Goal: Information Seeking & Learning: Understand process/instructions

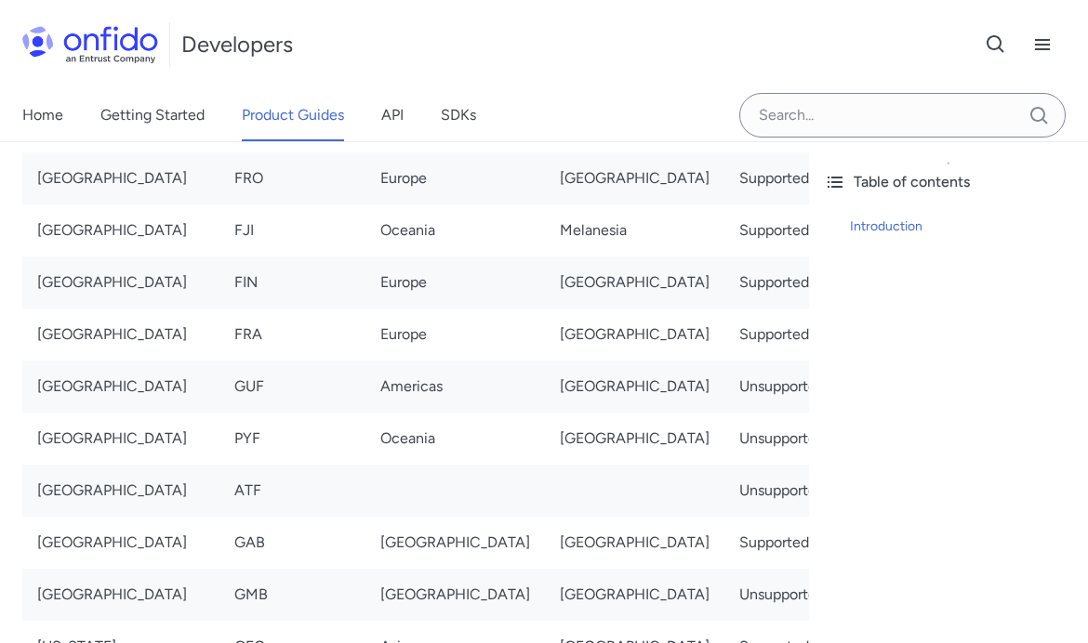
scroll to position [4294, 0]
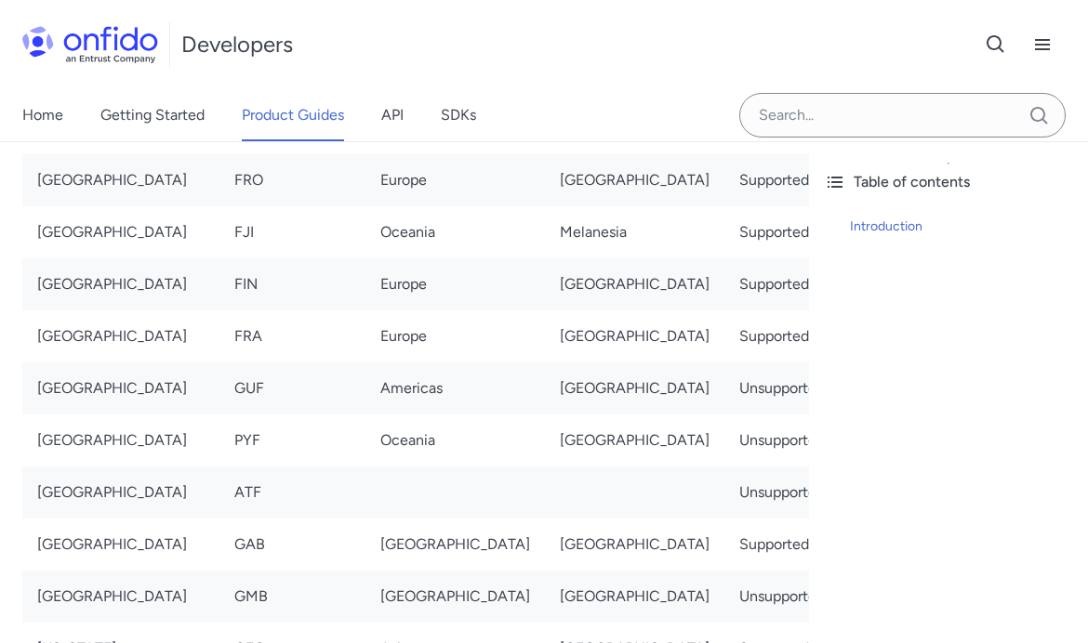
click at [139, 120] on link "Getting Started" at bounding box center [152, 115] width 104 height 52
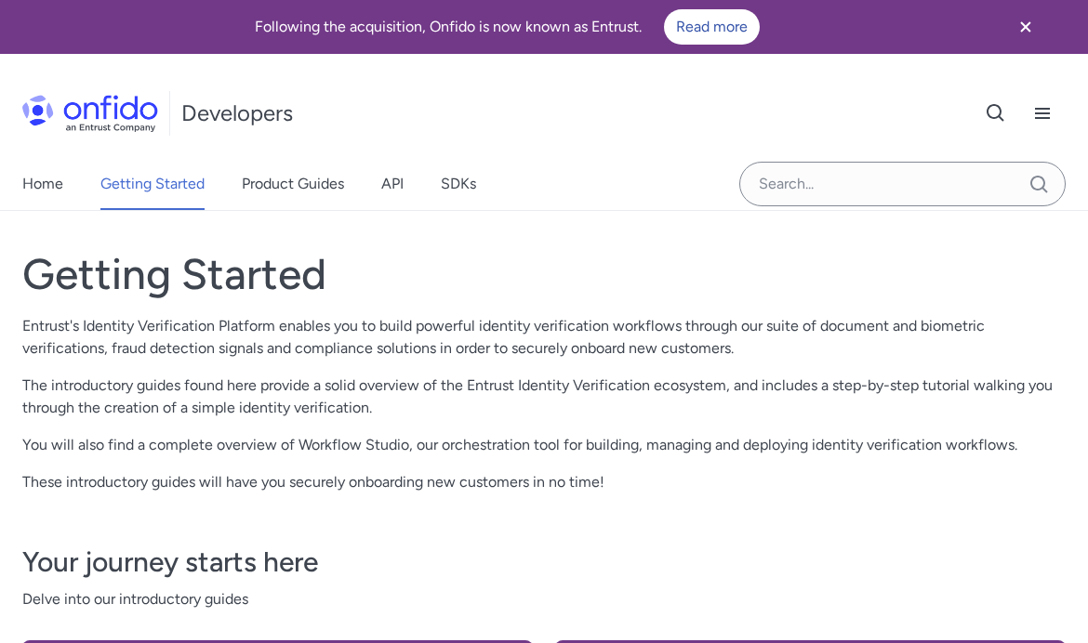
click at [33, 187] on link "Home" at bounding box center [42, 184] width 41 height 52
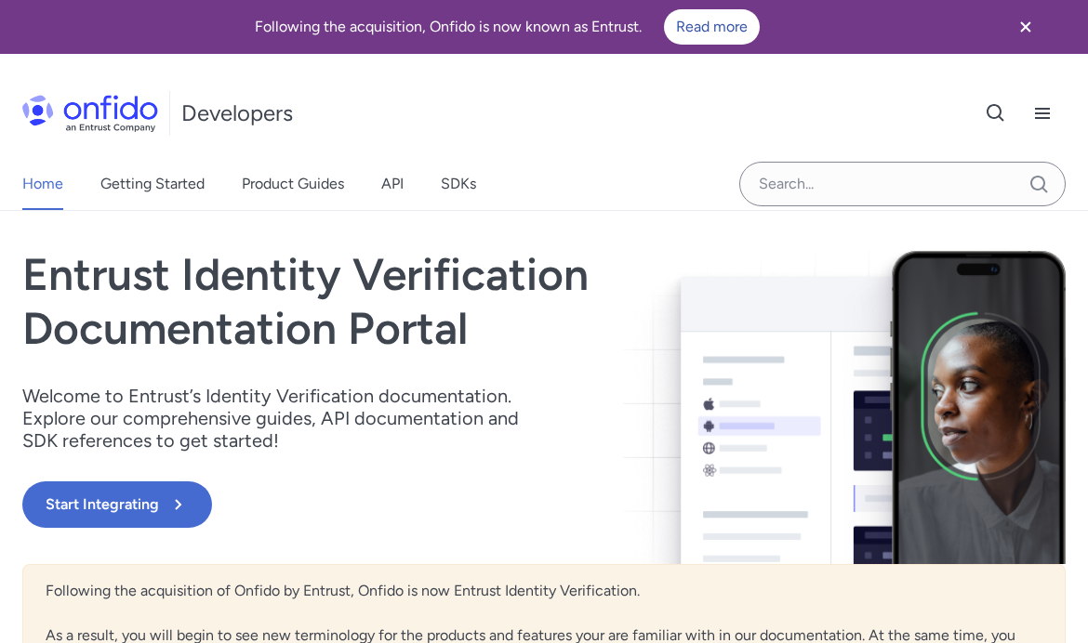
click at [124, 517] on button "Start Integrating" at bounding box center [117, 505] width 190 height 46
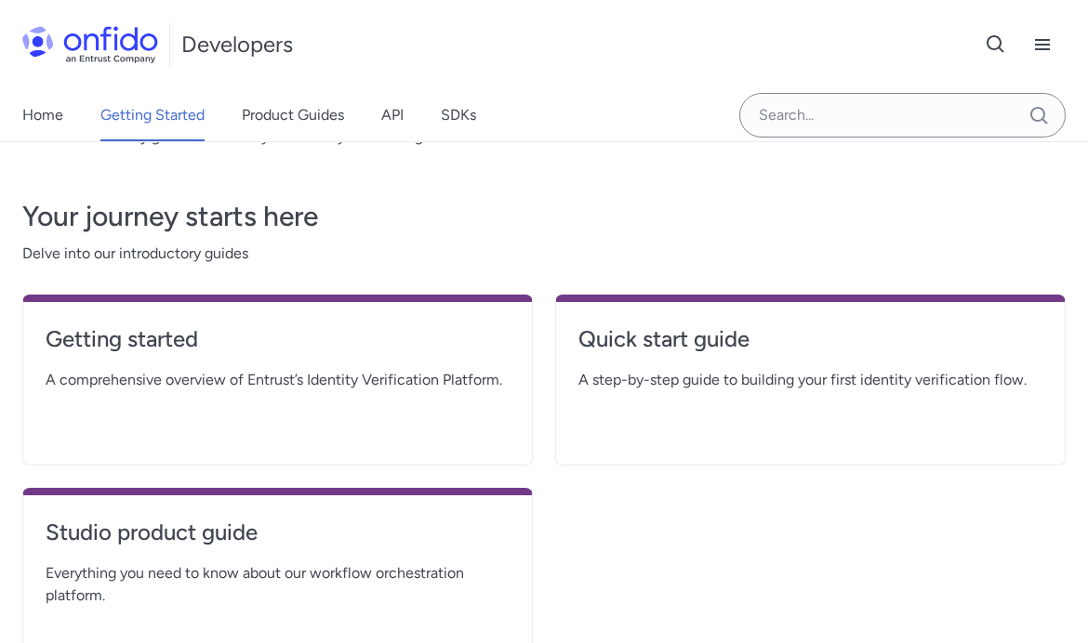
scroll to position [463, 0]
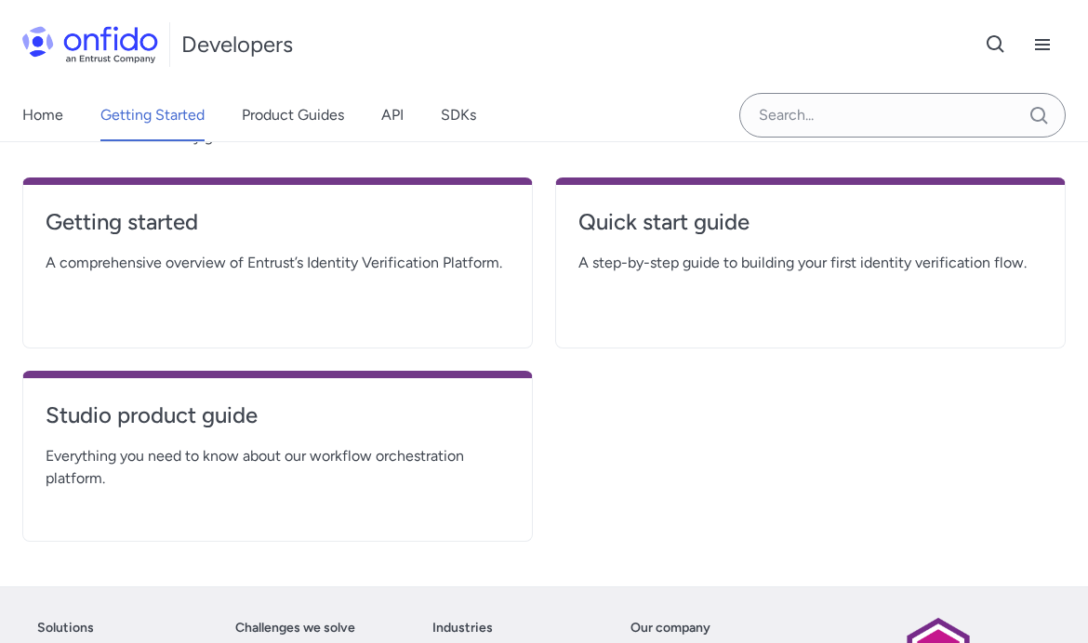
click at [469, 291] on div "Getting started A comprehensive overview of Entrust’s Identity Verification Pla…" at bounding box center [277, 263] width 510 height 171
click at [408, 296] on div "Getting started A comprehensive overview of Entrust’s Identity Verification Pla…" at bounding box center [277, 263] width 510 height 171
click at [104, 249] on link "Getting started" at bounding box center [278, 229] width 464 height 45
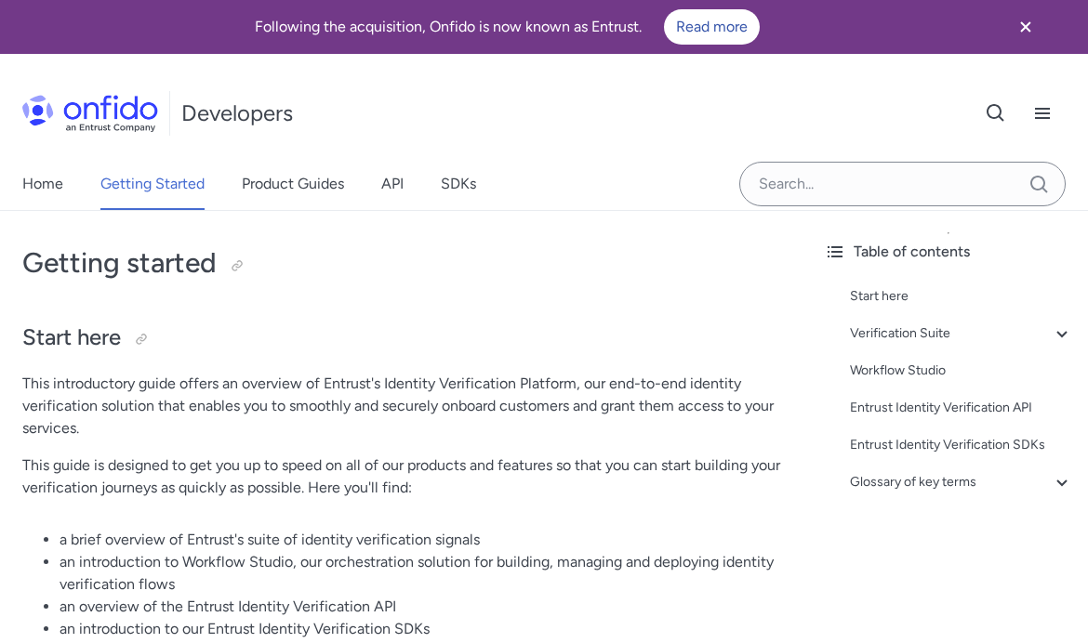
click at [1038, 118] on icon "Open navigation menu button" at bounding box center [1042, 113] width 15 height 11
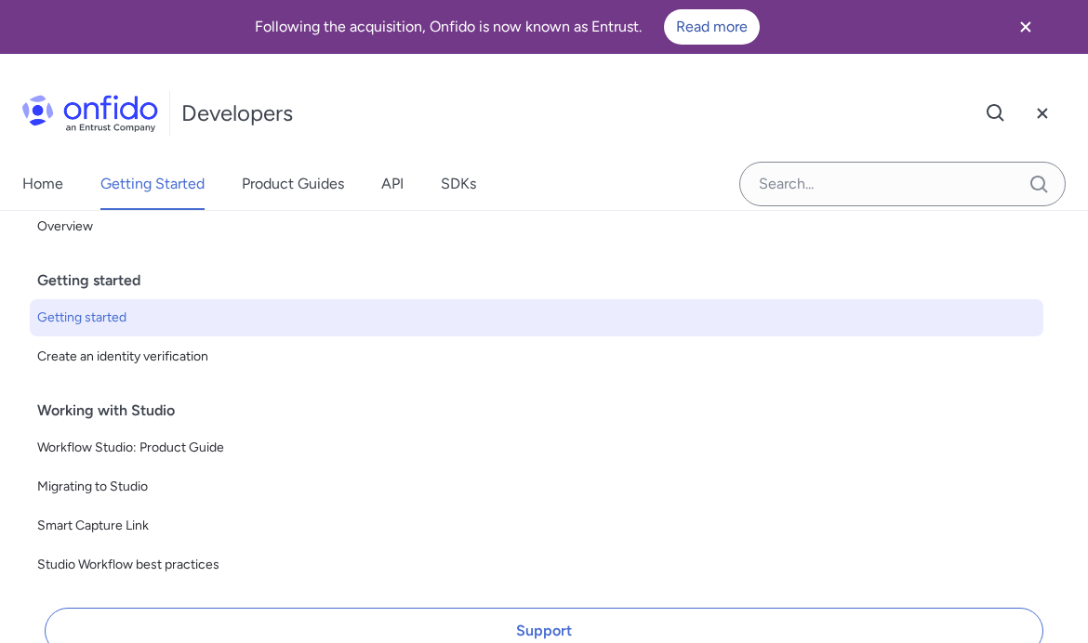
click at [192, 368] on link "Create an identity verification" at bounding box center [536, 356] width 1013 height 37
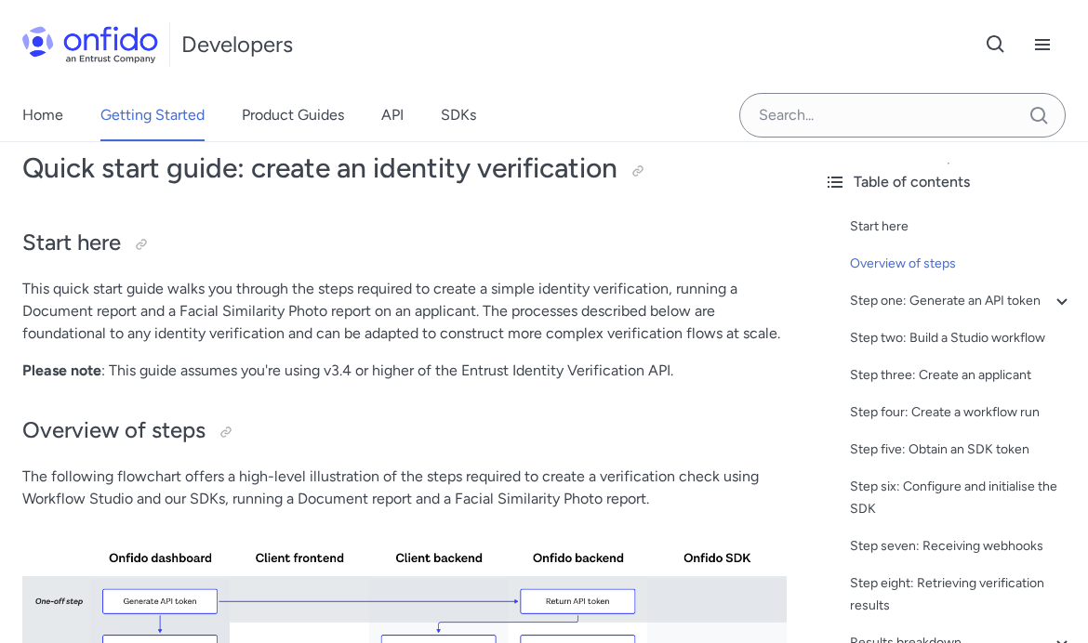
scroll to position [96, 0]
click at [46, 236] on h2 "Start here" at bounding box center [404, 243] width 764 height 32
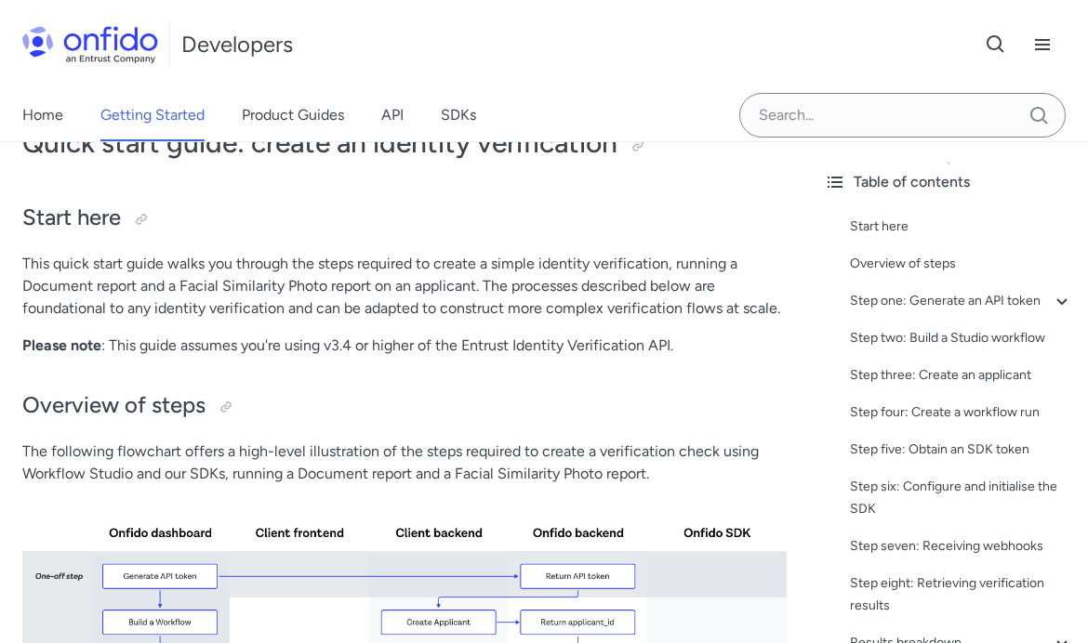
scroll to position [126, 0]
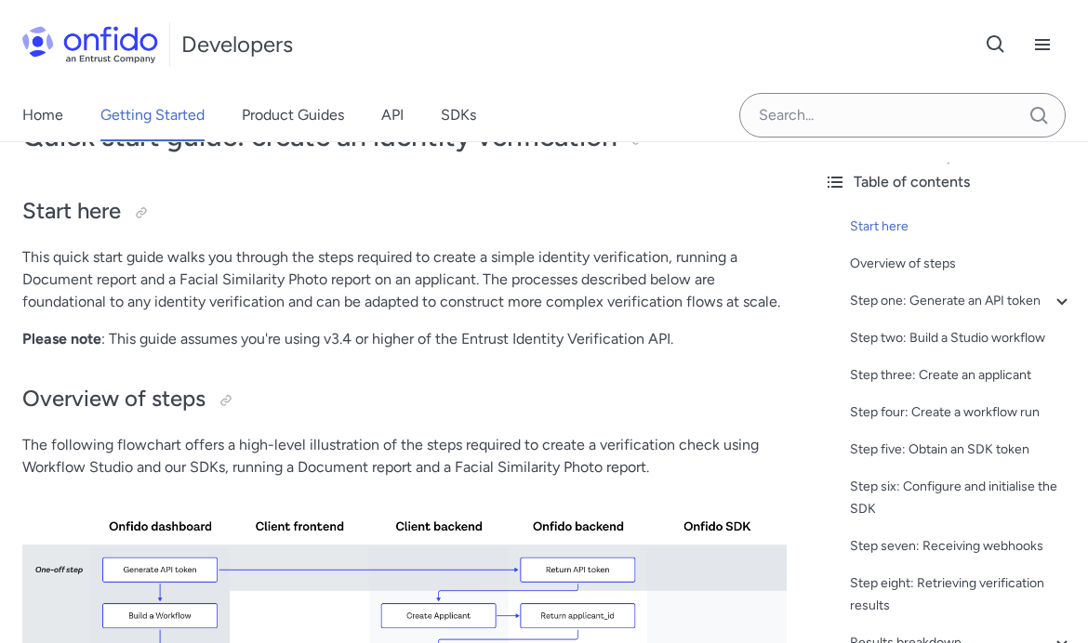
click at [148, 218] on div at bounding box center [141, 212] width 15 height 15
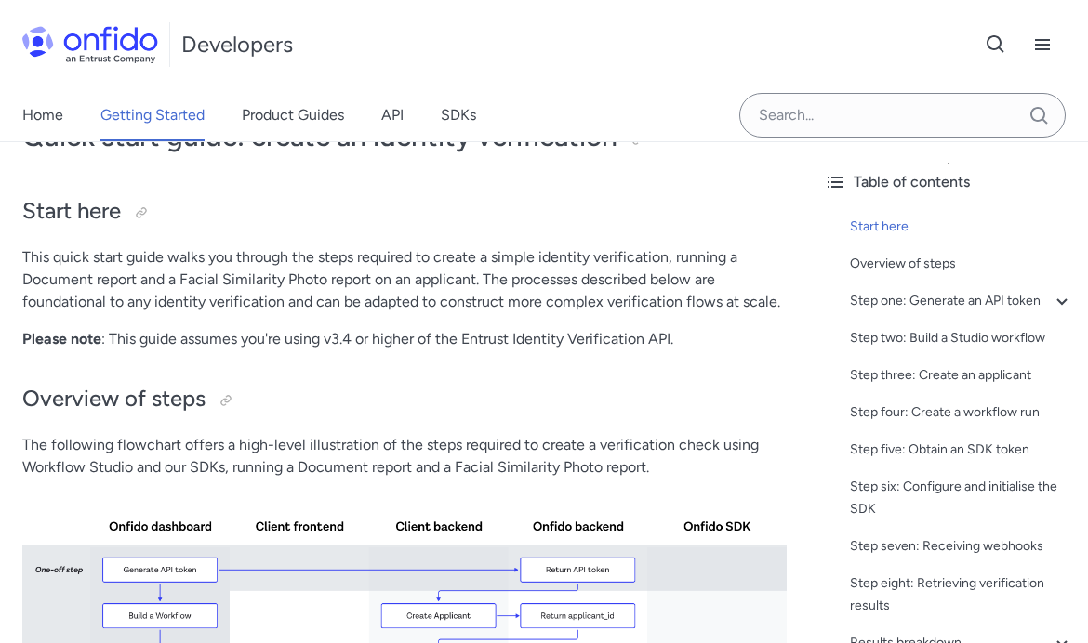
click at [90, 330] on strong "Please note" at bounding box center [61, 339] width 79 height 18
click at [396, 111] on link "API" at bounding box center [392, 115] width 22 height 52
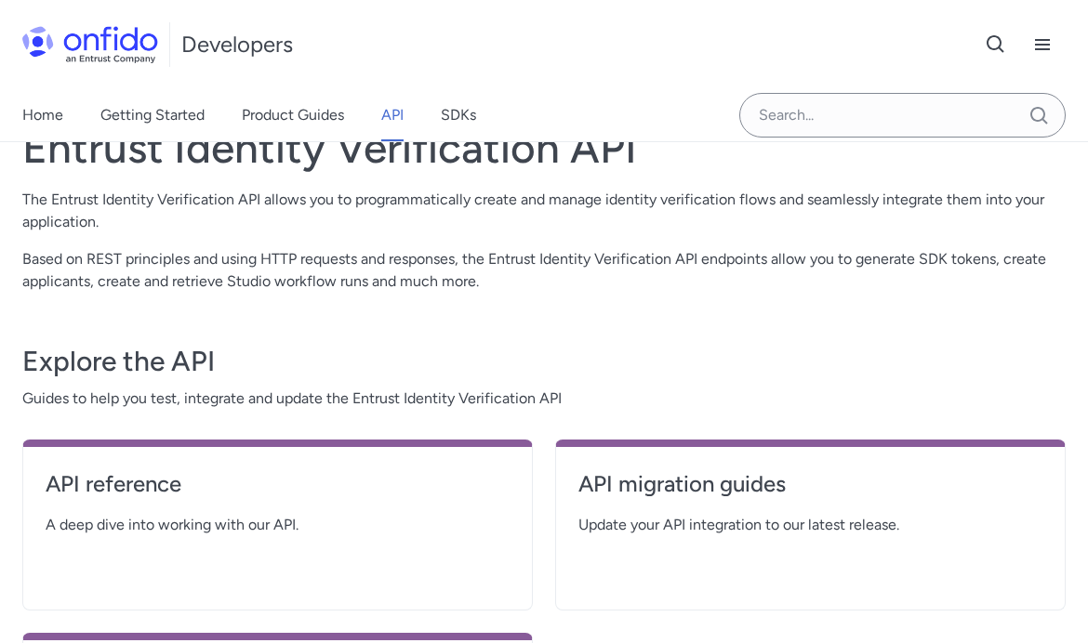
click at [461, 123] on link "SDKs" at bounding box center [458, 115] width 35 height 52
click at [23, 92] on link "Home" at bounding box center [42, 115] width 41 height 52
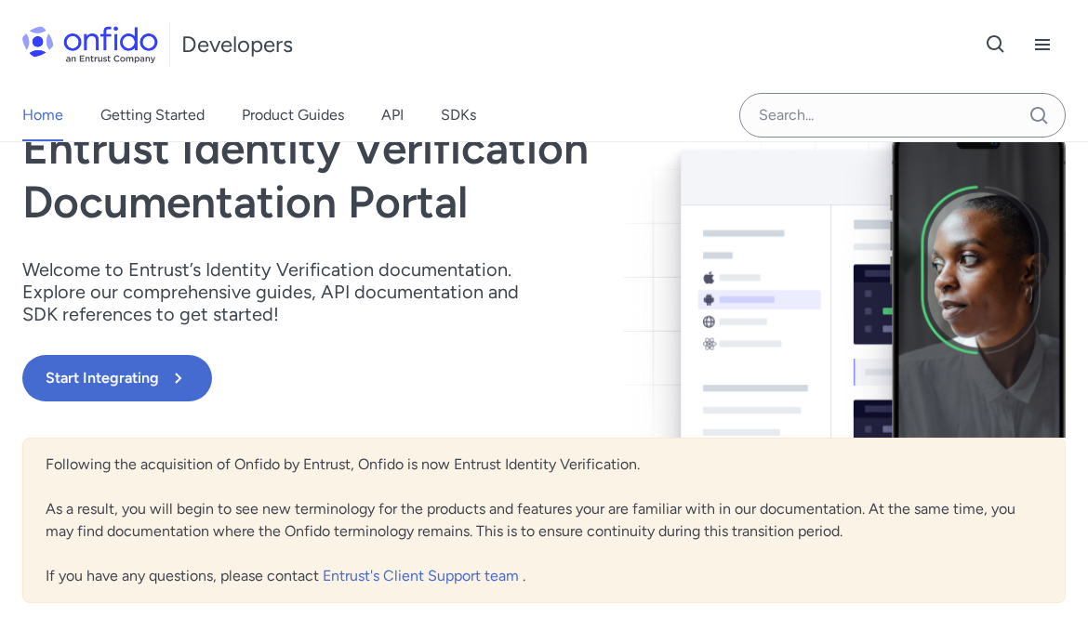
click at [129, 119] on link "Getting Started" at bounding box center [152, 115] width 104 height 52
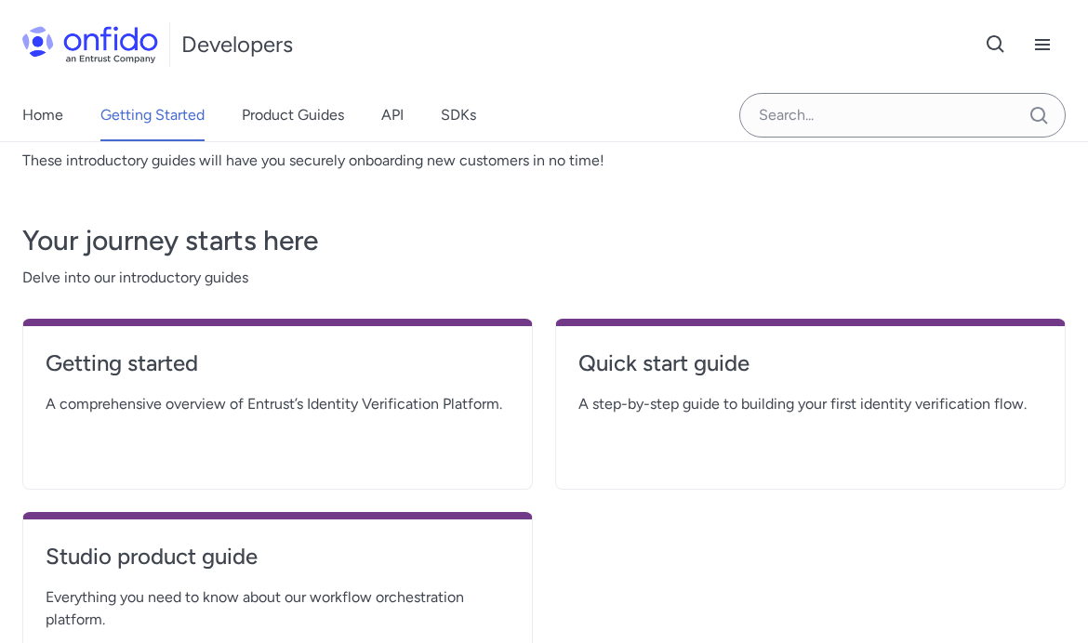
scroll to position [323, 0]
click at [762, 417] on div "Quick start guide A step-by-[PERSON_NAME] to building your first identity verif…" at bounding box center [810, 403] width 510 height 171
click at [770, 414] on span "A step-by-step guide to building your first identity verification flow." at bounding box center [810, 403] width 464 height 22
click at [390, 444] on div "Getting started A comprehensive overview of Entrust’s Identity Verification Pla…" at bounding box center [277, 403] width 510 height 171
click at [735, 405] on span "A step-by-step guide to building your first identity verification flow." at bounding box center [810, 403] width 464 height 22
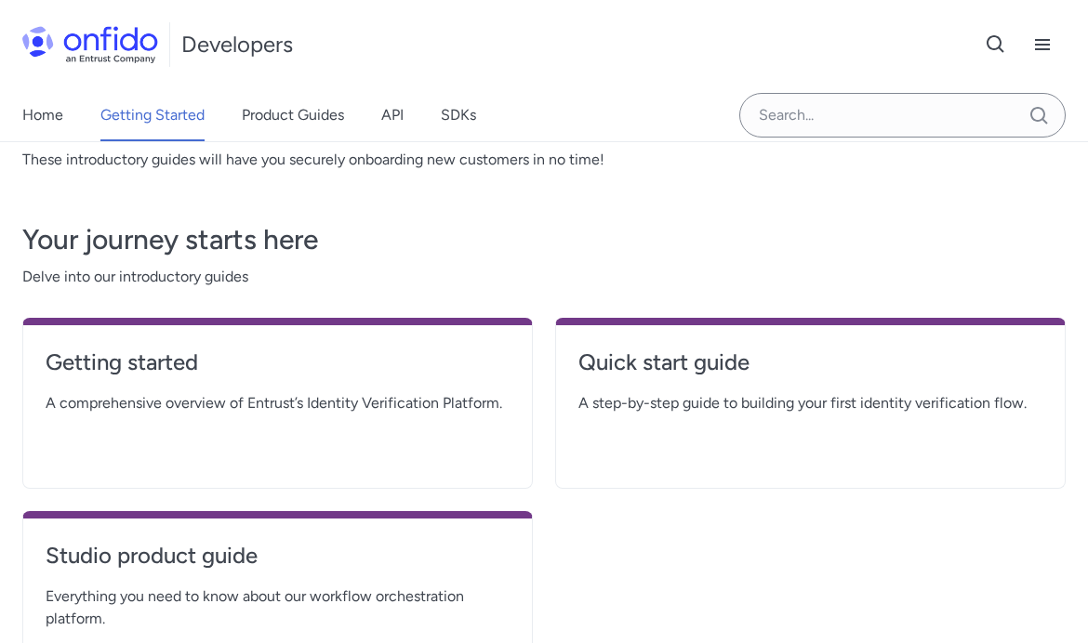
click at [769, 372] on h4 "Quick start guide" at bounding box center [810, 363] width 464 height 30
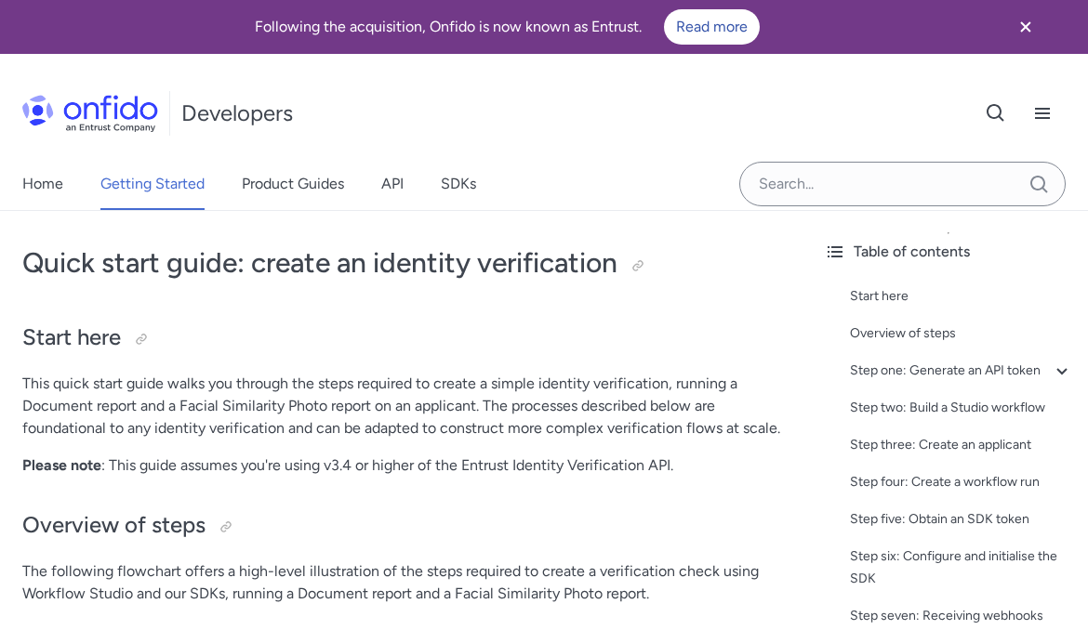
click at [897, 300] on div "Start here" at bounding box center [961, 296] width 223 height 22
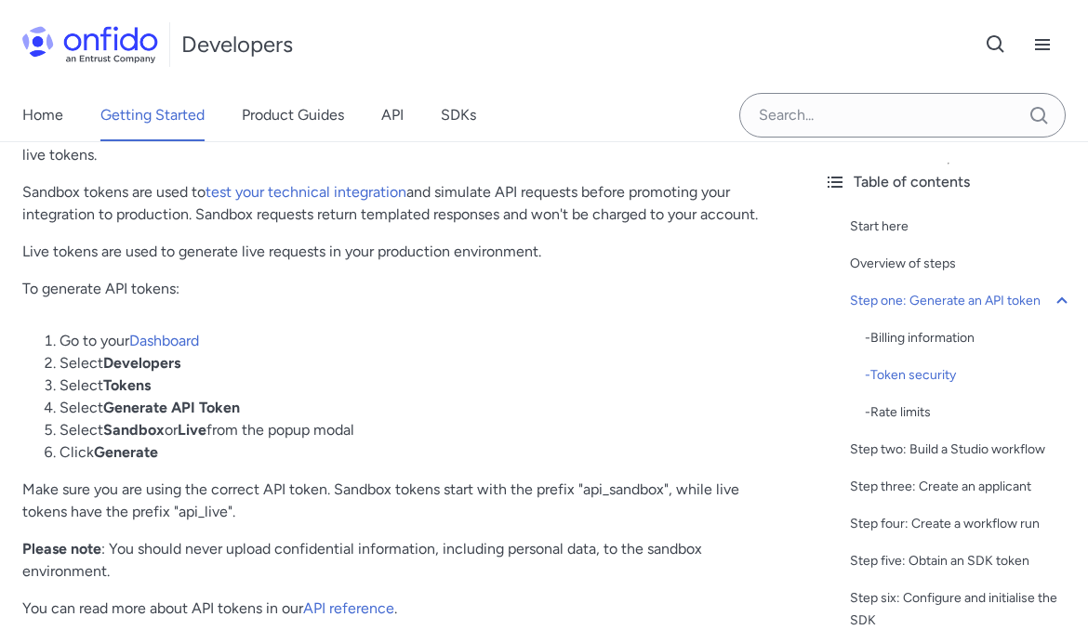
scroll to position [1002, 0]
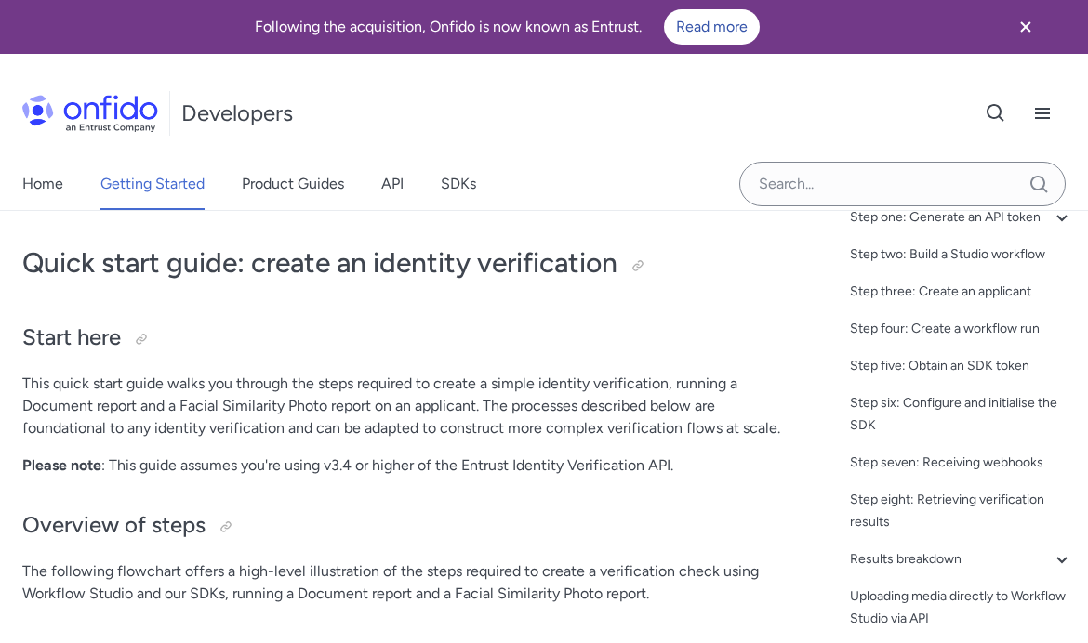
scroll to position [153, 0]
click at [47, 190] on link "Home" at bounding box center [42, 184] width 41 height 52
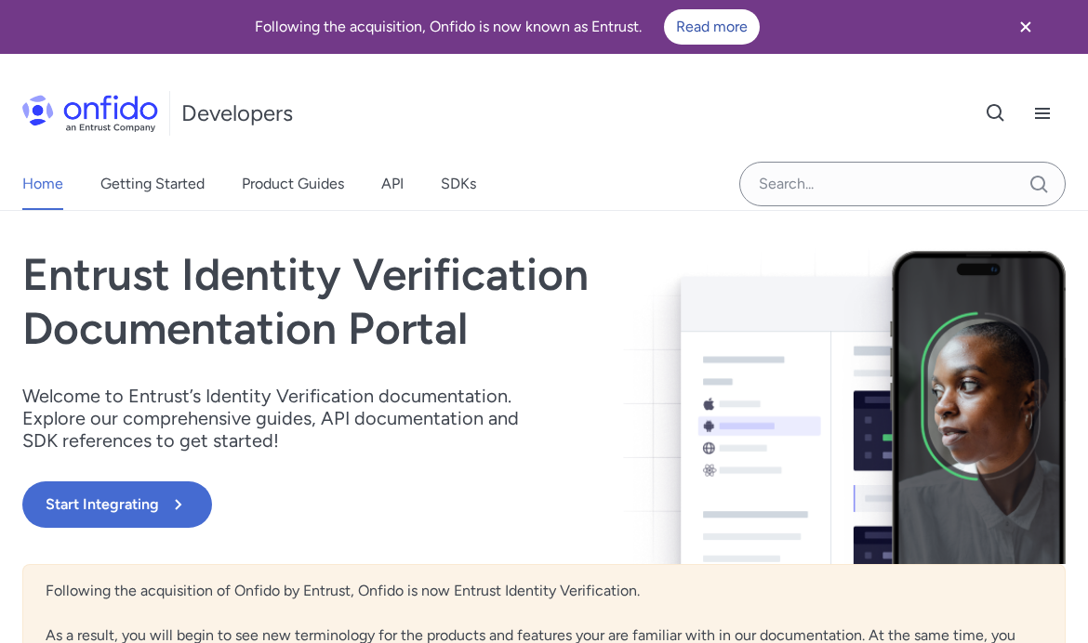
click at [96, 507] on button "Start Integrating" at bounding box center [117, 505] width 190 height 46
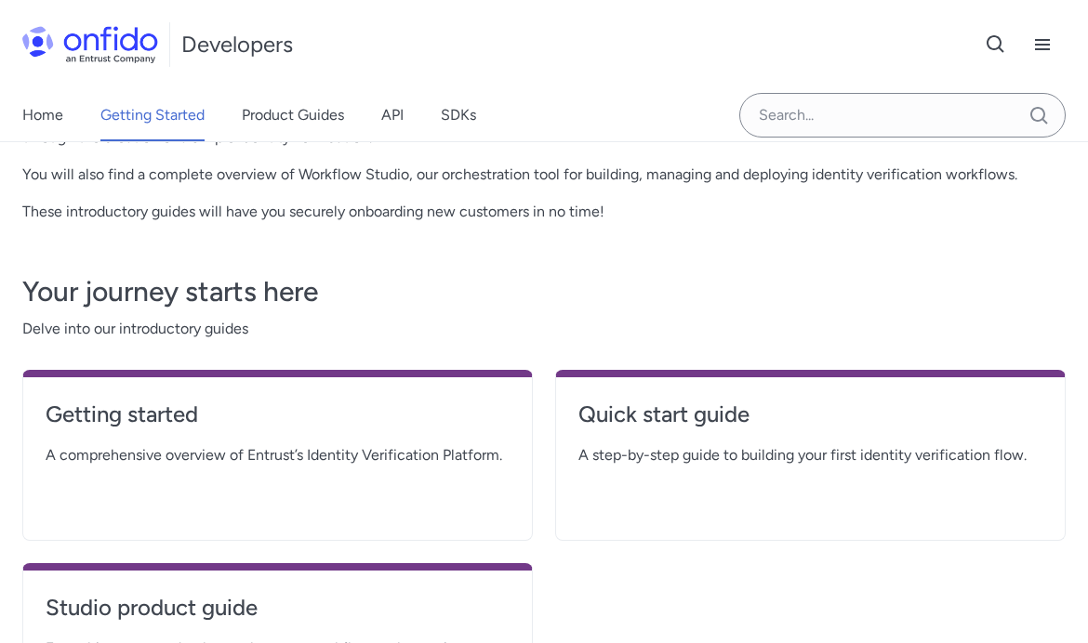
scroll to position [272, 0]
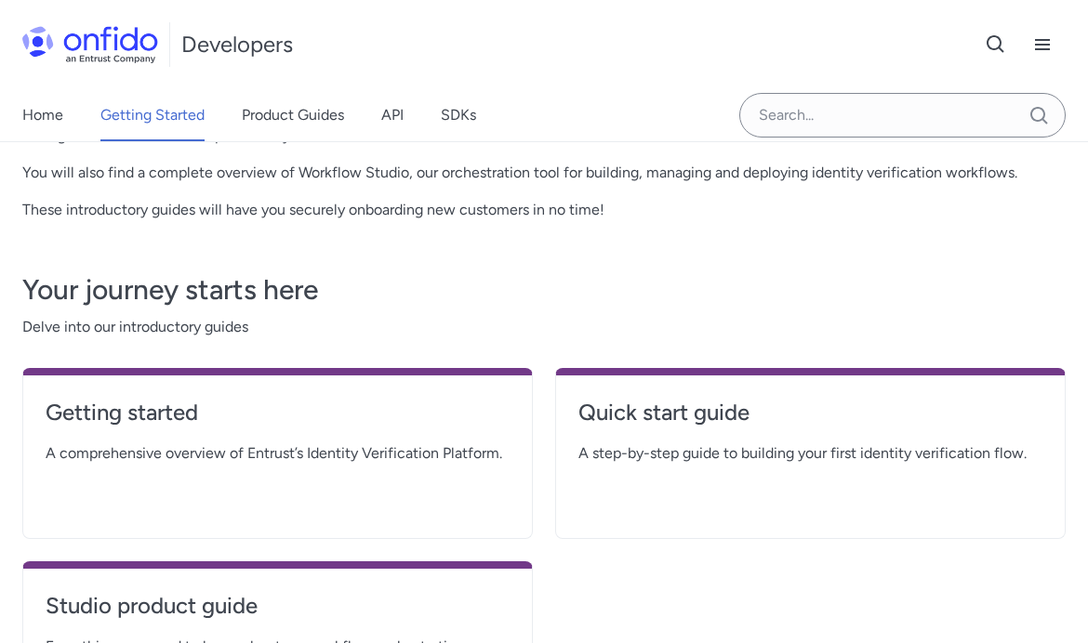
click at [115, 459] on span "A comprehensive overview of Entrust’s Identity Verification Platform." at bounding box center [278, 454] width 464 height 22
click at [695, 454] on span "A step-by-step guide to building your first identity verification flow." at bounding box center [810, 454] width 464 height 22
click at [731, 456] on span "A step-by-step guide to building your first identity verification flow." at bounding box center [810, 454] width 464 height 22
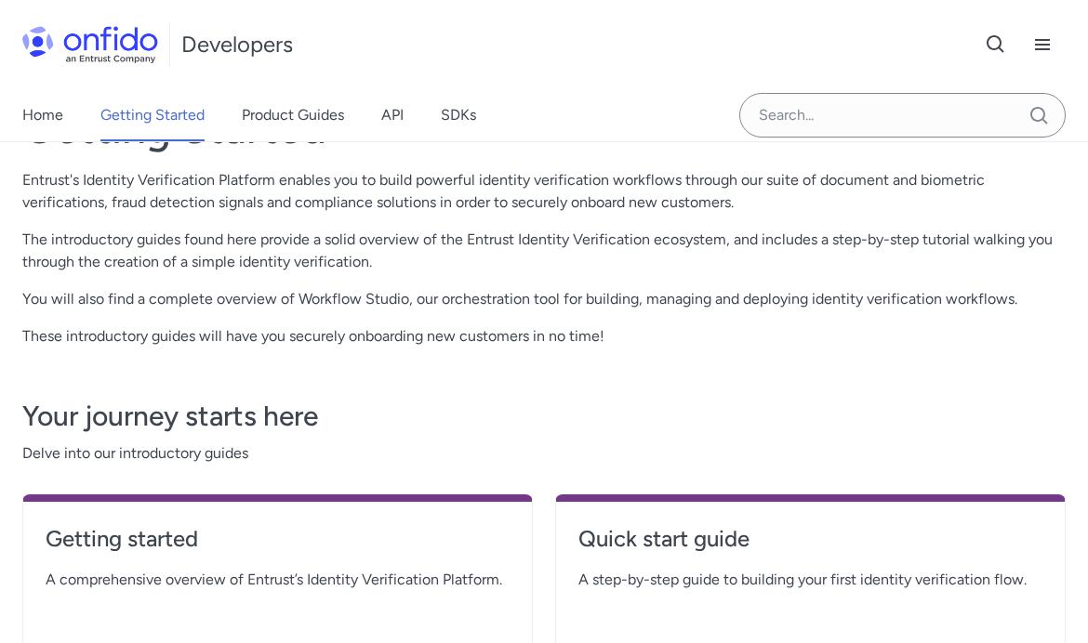
scroll to position [148, 0]
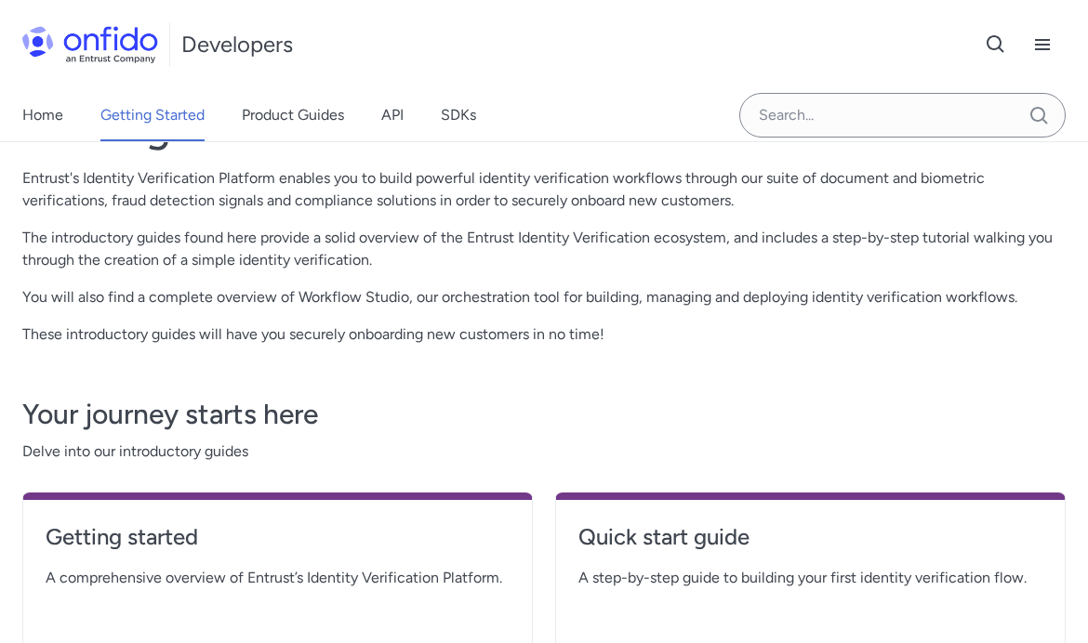
click at [783, 602] on div "Quick start guide A step-by-[PERSON_NAME] to building your first identity verif…" at bounding box center [810, 578] width 510 height 171
click at [782, 601] on div "Quick start guide A step-by-[PERSON_NAME] to building your first identity verif…" at bounding box center [810, 578] width 510 height 171
click at [694, 561] on link "Quick start guide" at bounding box center [810, 544] width 464 height 45
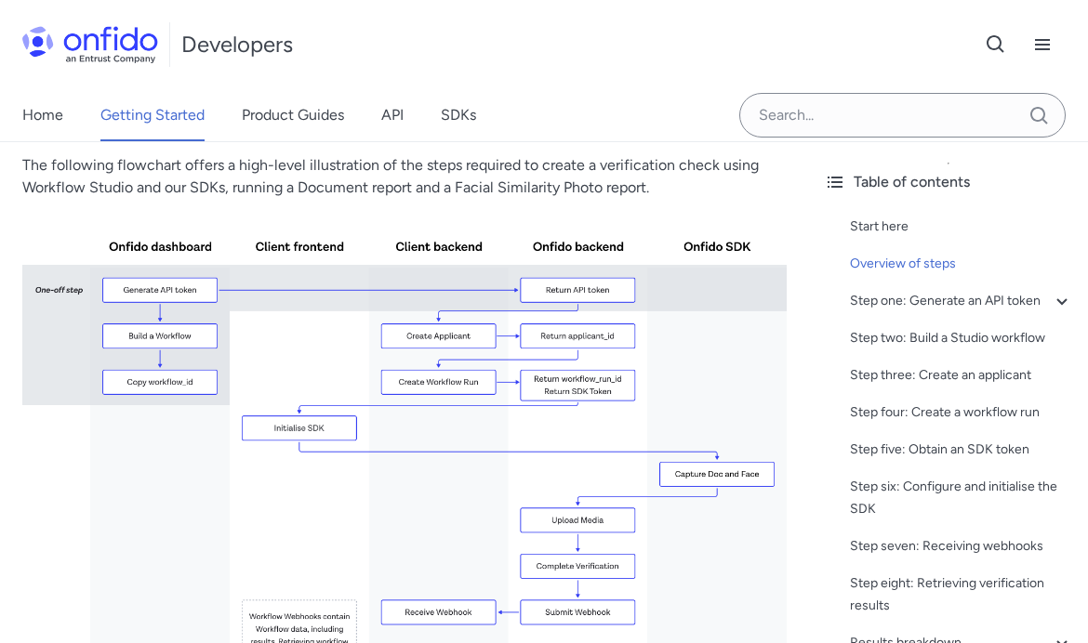
scroll to position [463, 0]
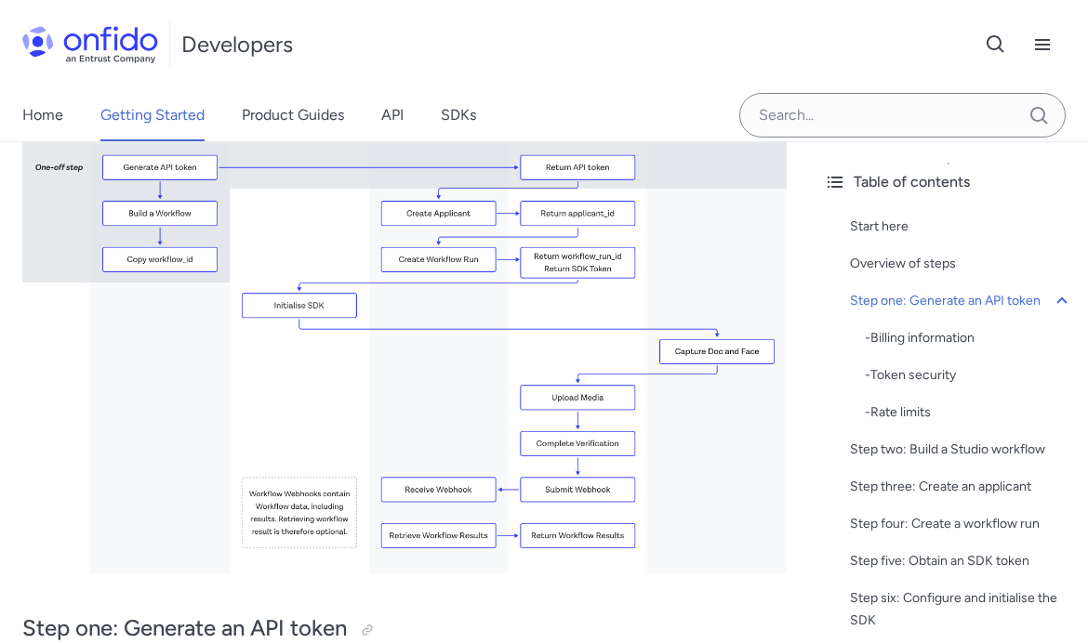
click at [1029, 28] on button at bounding box center [1042, 44] width 46 height 46
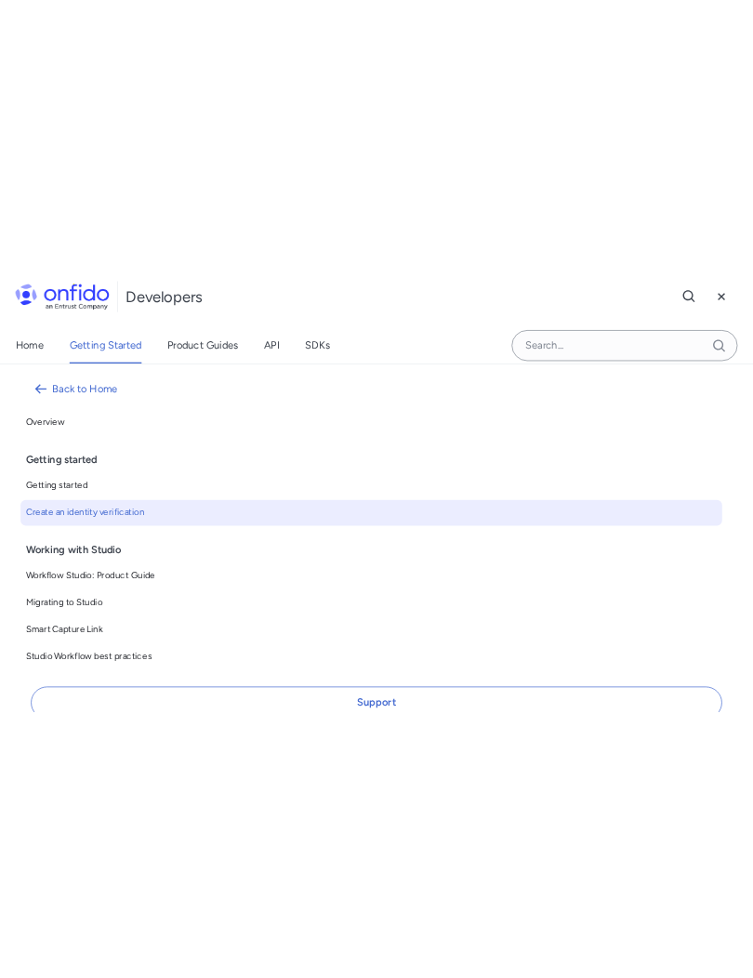
scroll to position [2274, 0]
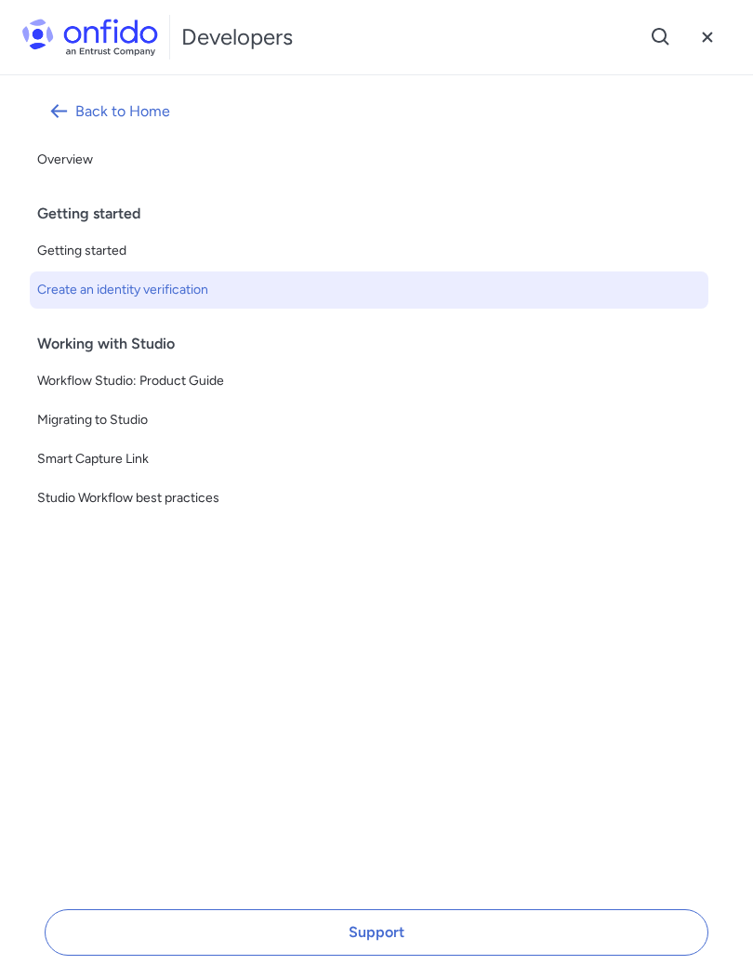
click at [99, 248] on span "Getting started" at bounding box center [369, 251] width 664 height 22
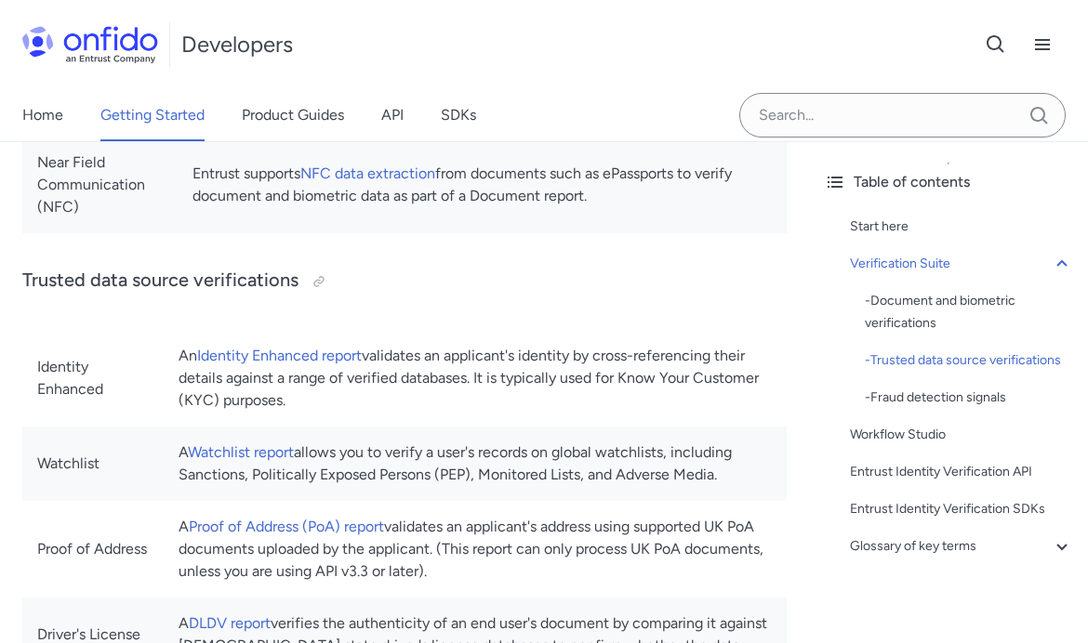
scroll to position [1210, 0]
